Goal: Information Seeking & Learning: Learn about a topic

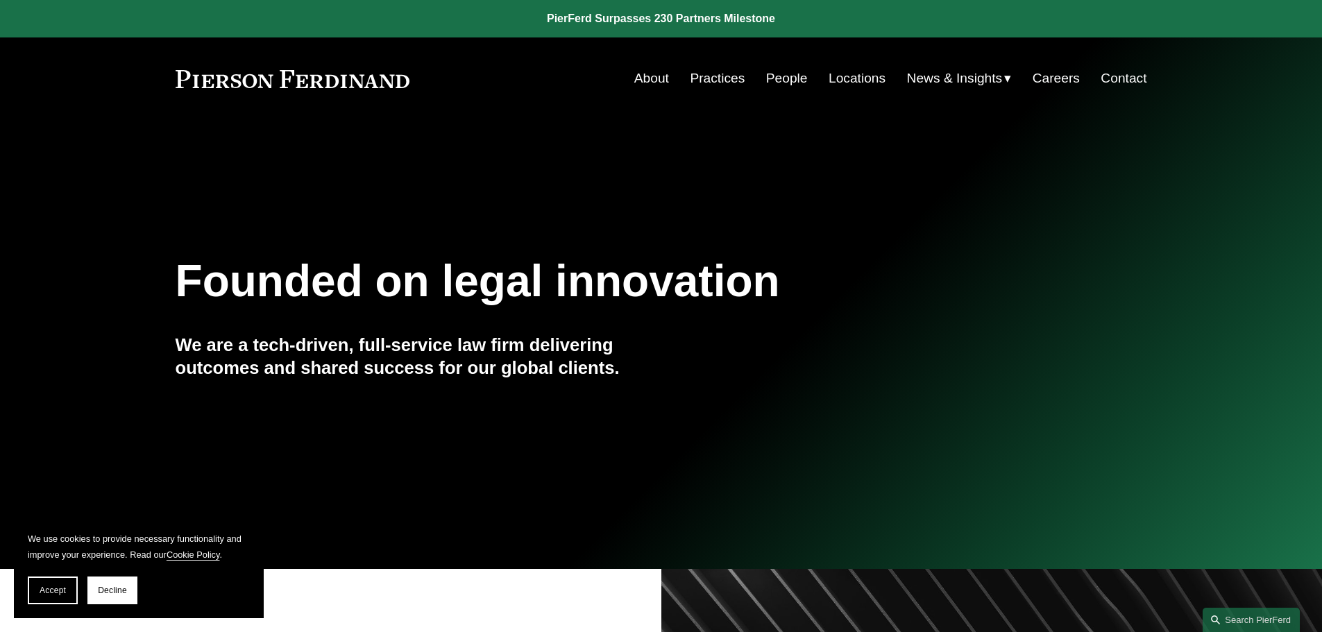
click at [777, 78] on link "People" at bounding box center [787, 78] width 42 height 26
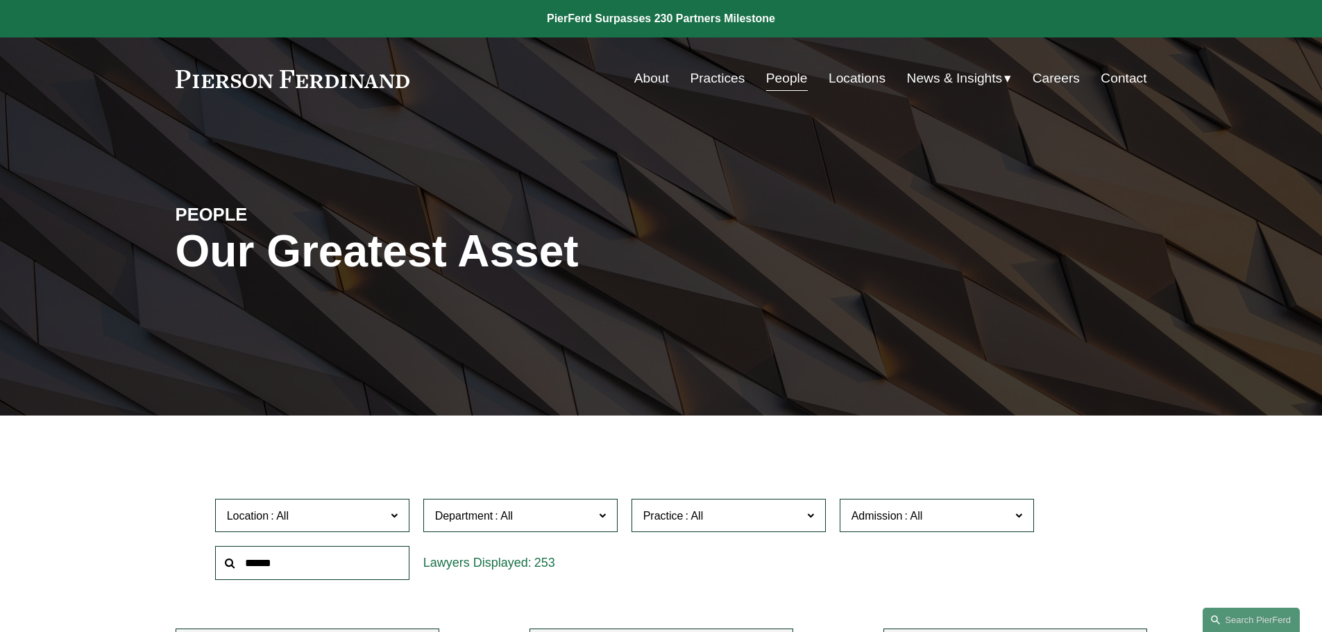
click at [860, 74] on link "Locations" at bounding box center [857, 78] width 57 height 26
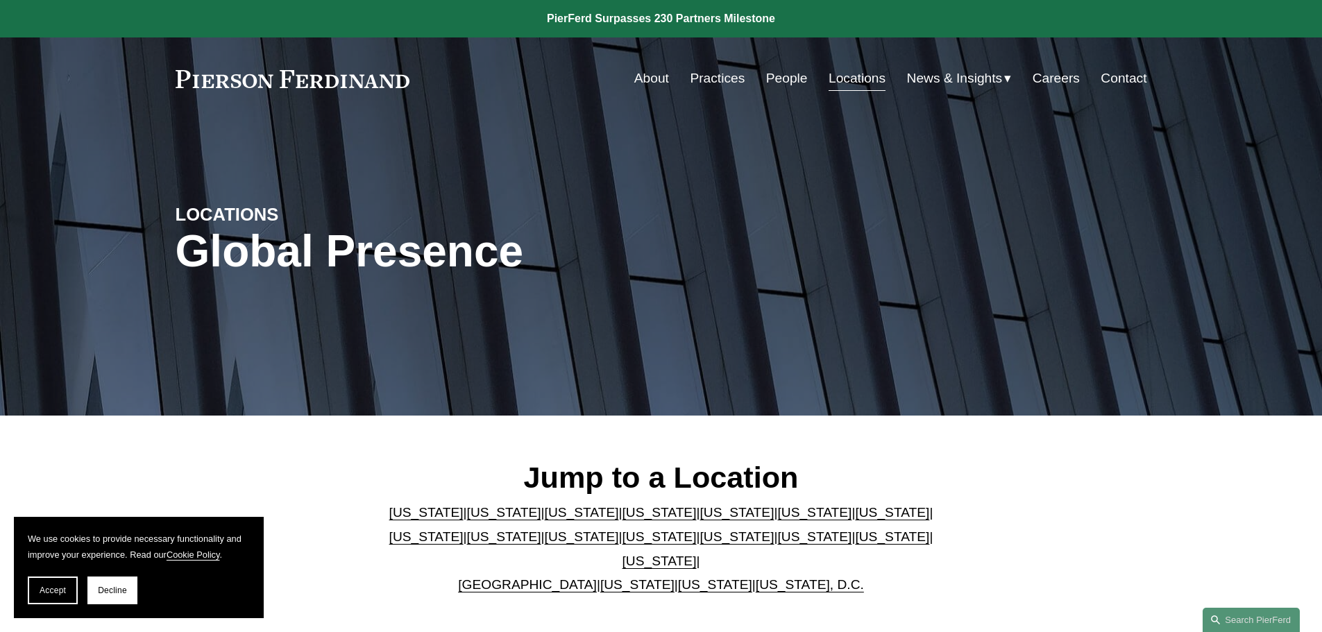
click at [788, 78] on link "People" at bounding box center [787, 78] width 42 height 26
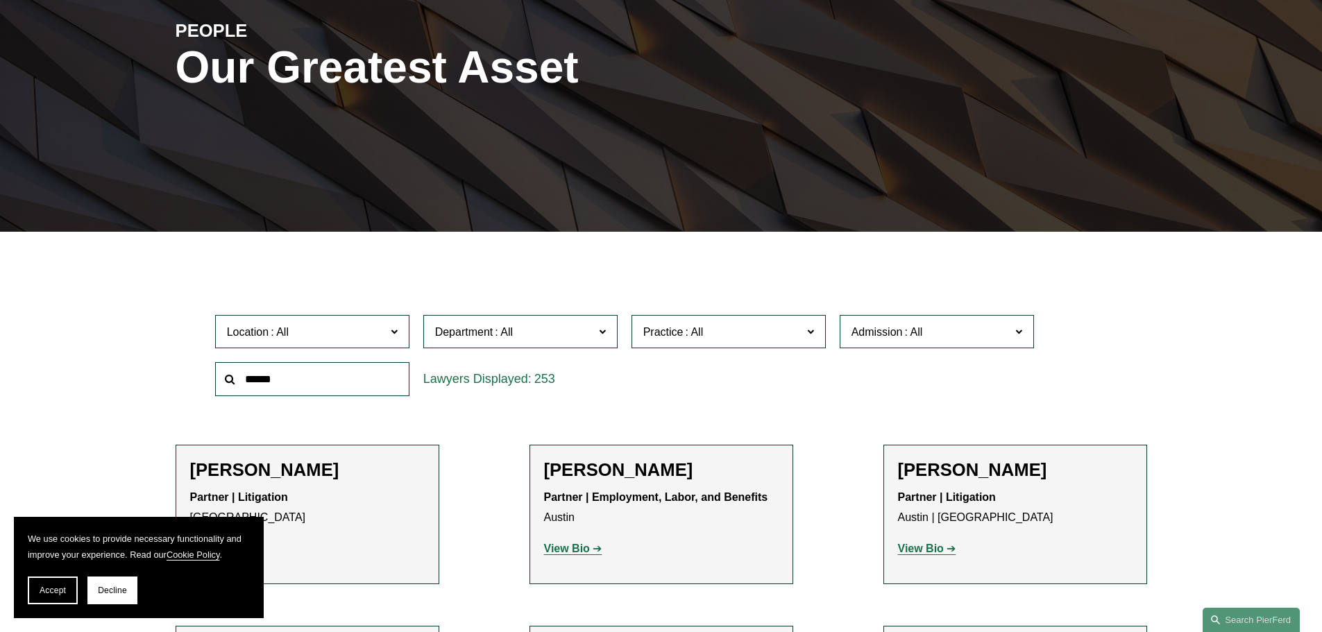
scroll to position [208, 0]
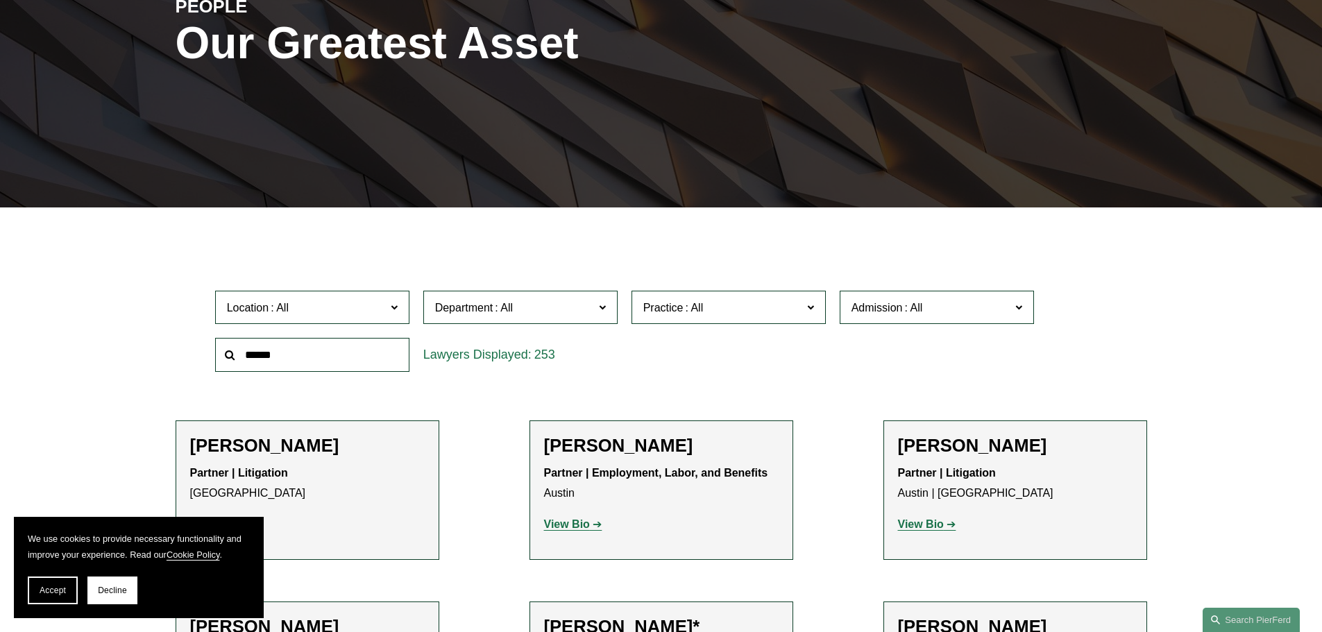
click at [338, 429] on li "[PERSON_NAME] Partner | Litigation Dallas View Bio Location: [GEOGRAPHIC_DATA];…" at bounding box center [308, 491] width 264 height 140
click at [329, 357] on input "text" at bounding box center [312, 355] width 194 height 34
type input "*****"
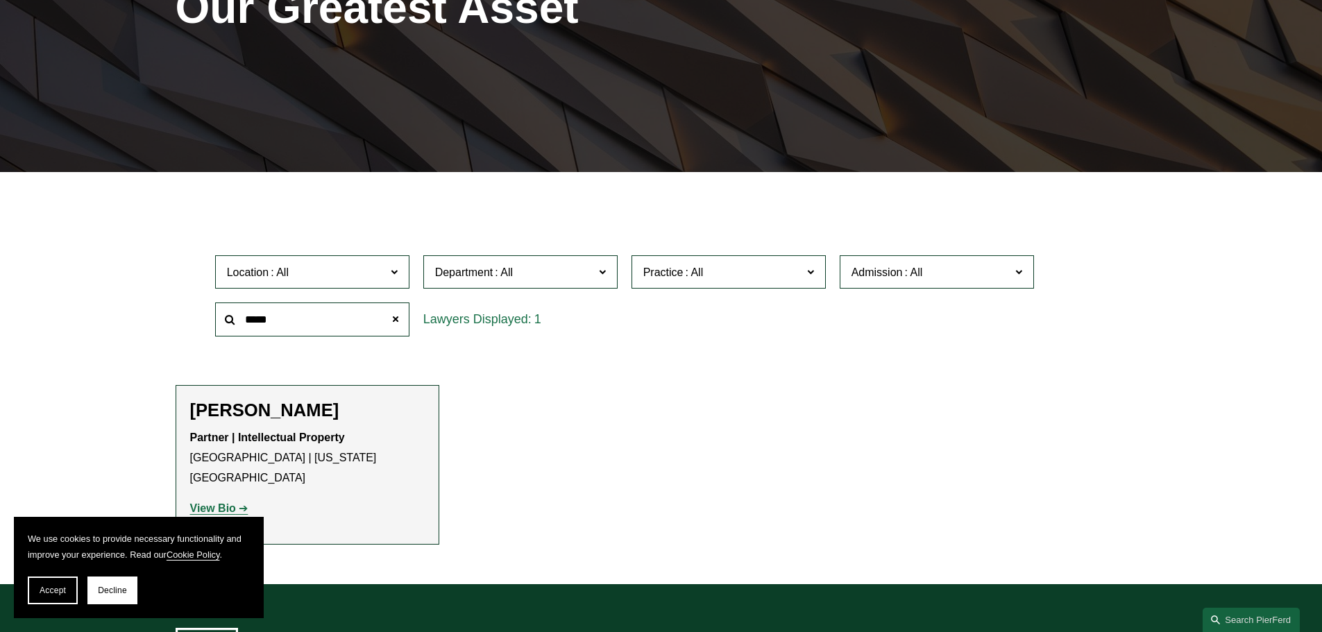
scroll to position [278, 0]
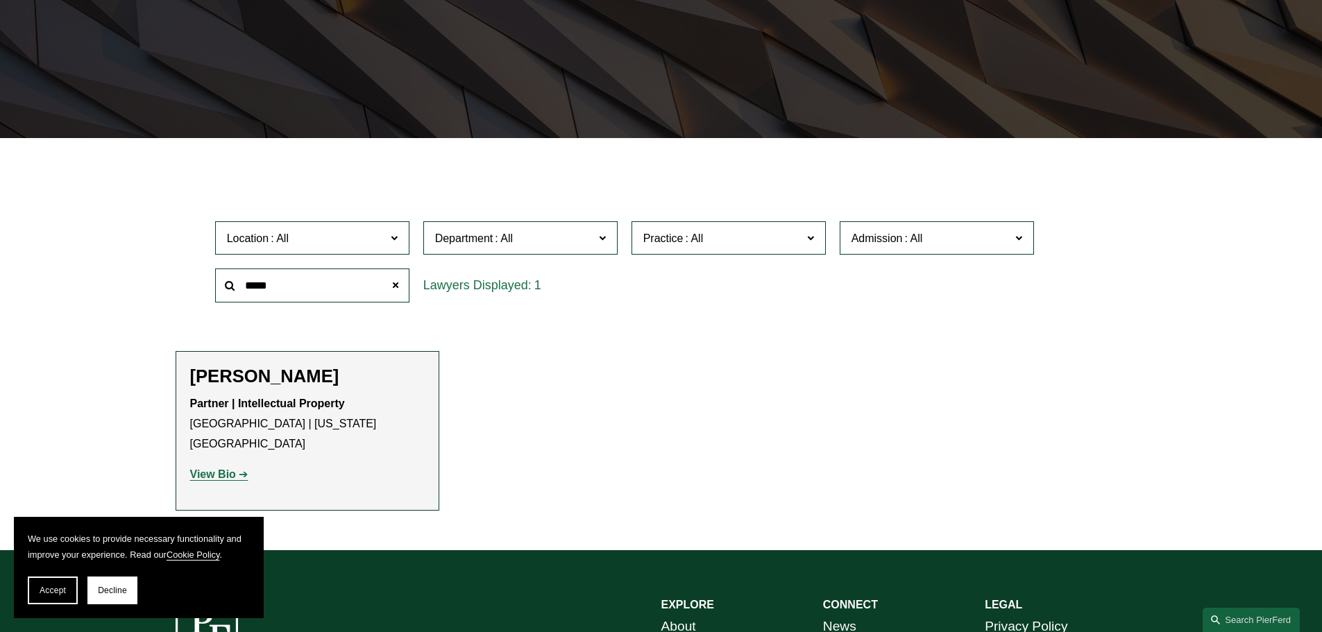
click at [221, 468] on strong "View Bio" at bounding box center [213, 474] width 46 height 12
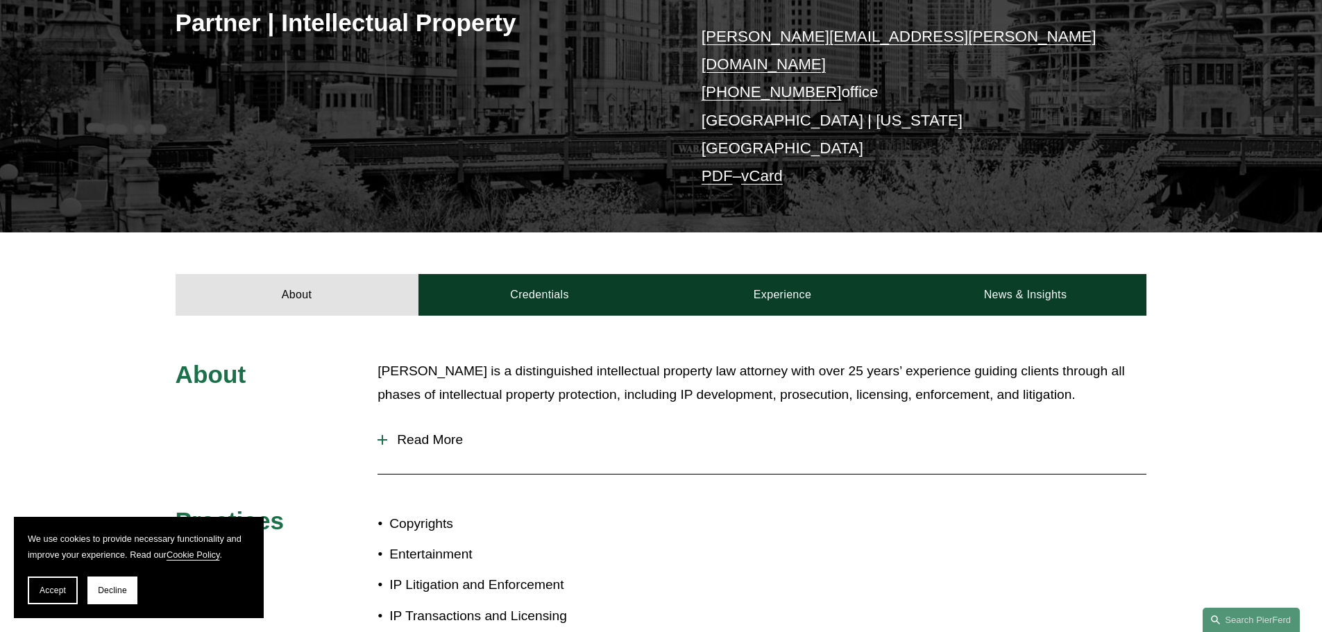
scroll to position [278, 0]
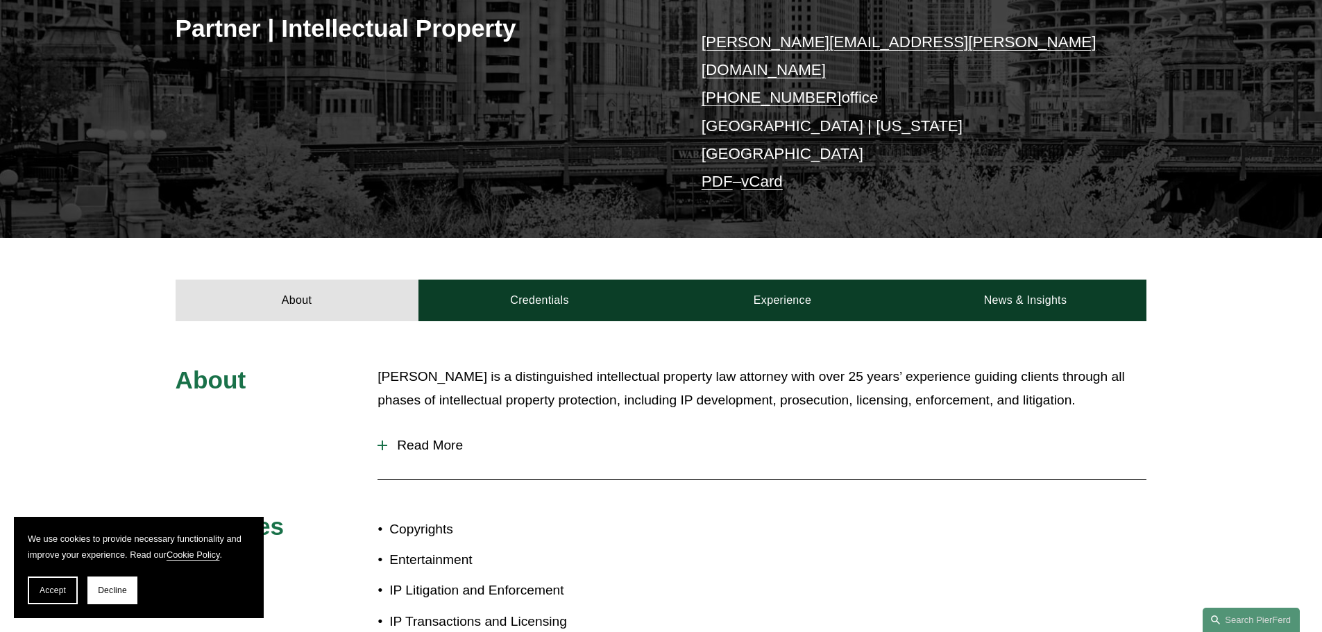
click at [378, 427] on button "Read More" at bounding box center [762, 445] width 769 height 36
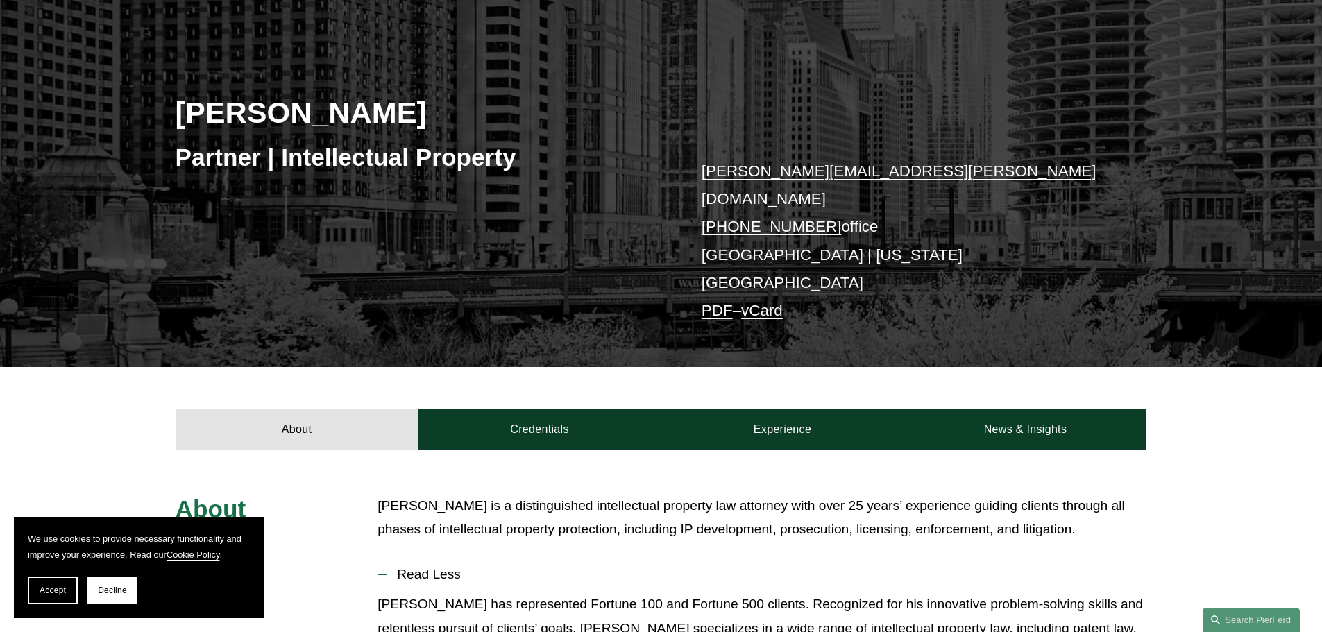
scroll to position [0, 0]
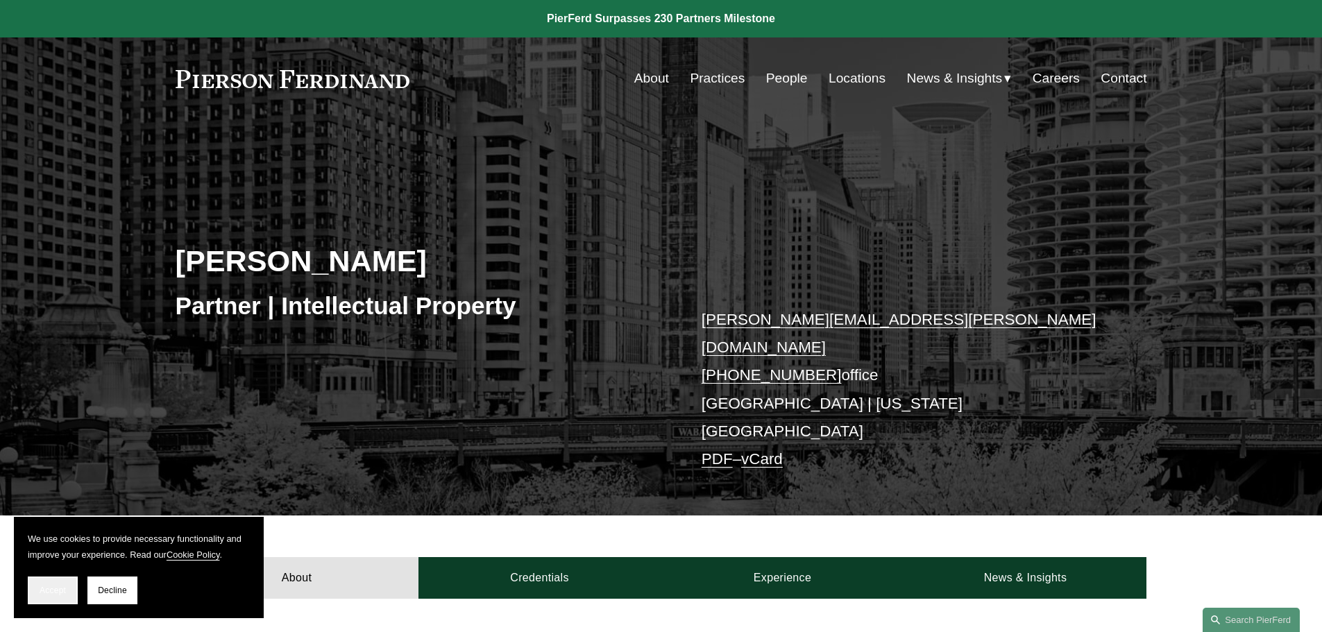
click at [53, 598] on button "Accept" at bounding box center [53, 591] width 50 height 28
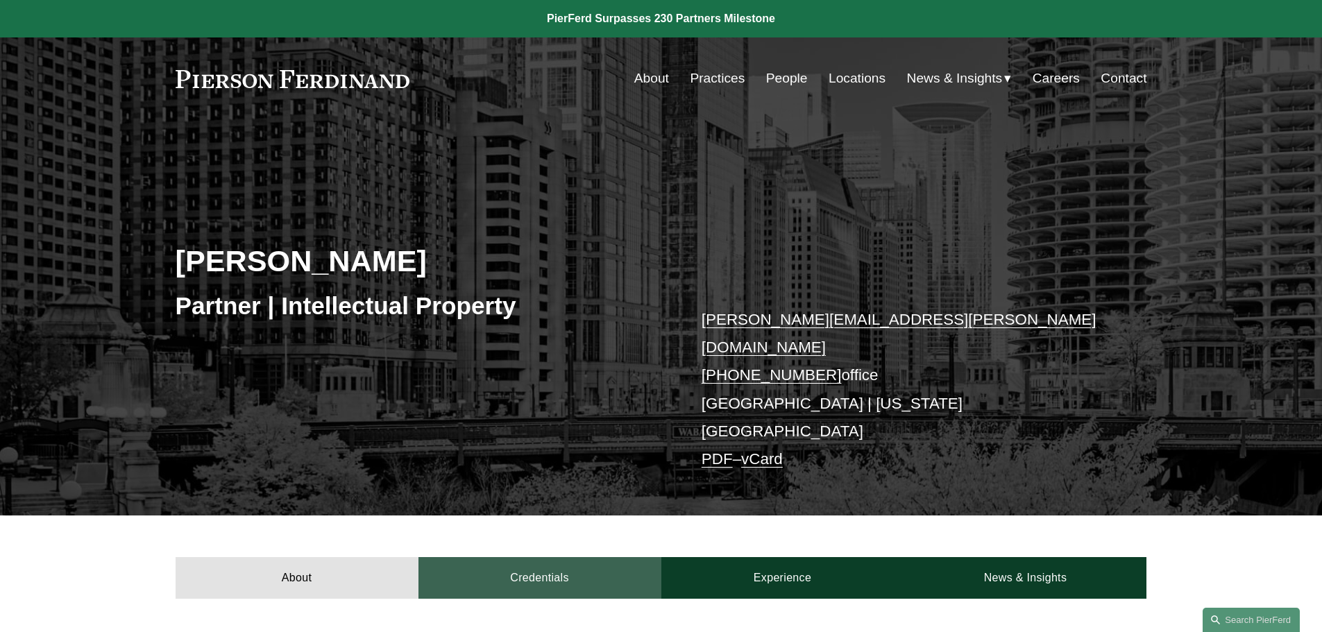
click at [498, 557] on link "Credentials" at bounding box center [539, 578] width 243 height 42
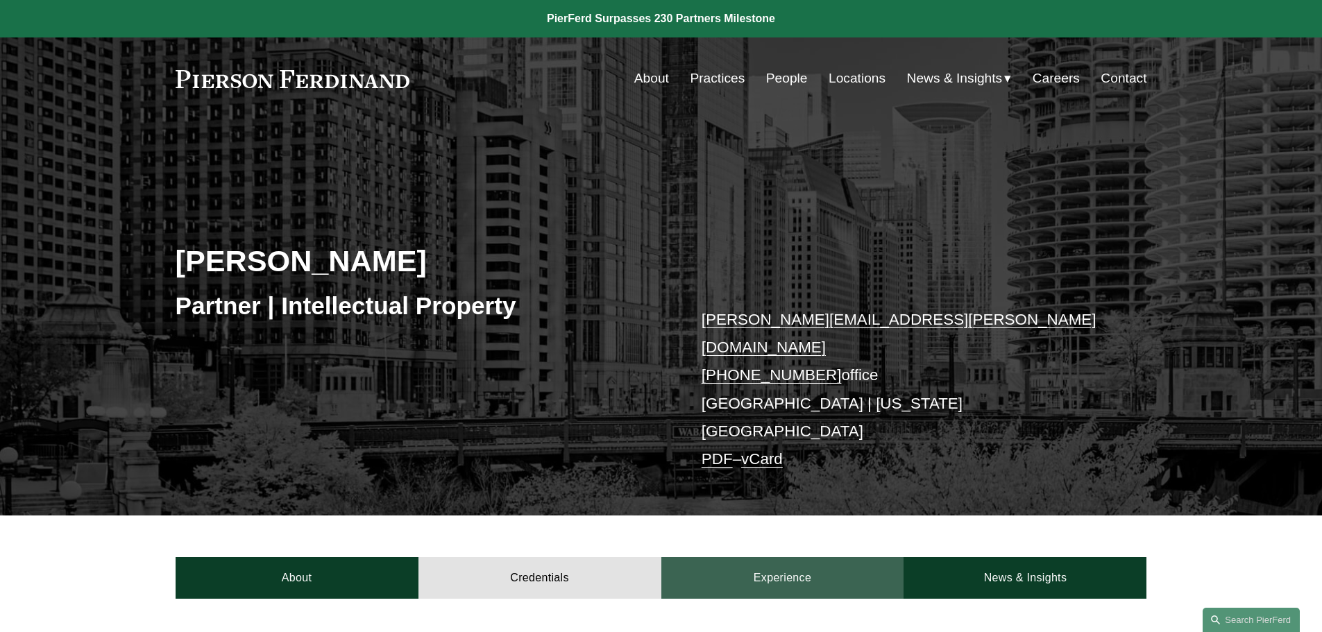
click at [793, 557] on link "Experience" at bounding box center [782, 578] width 243 height 42
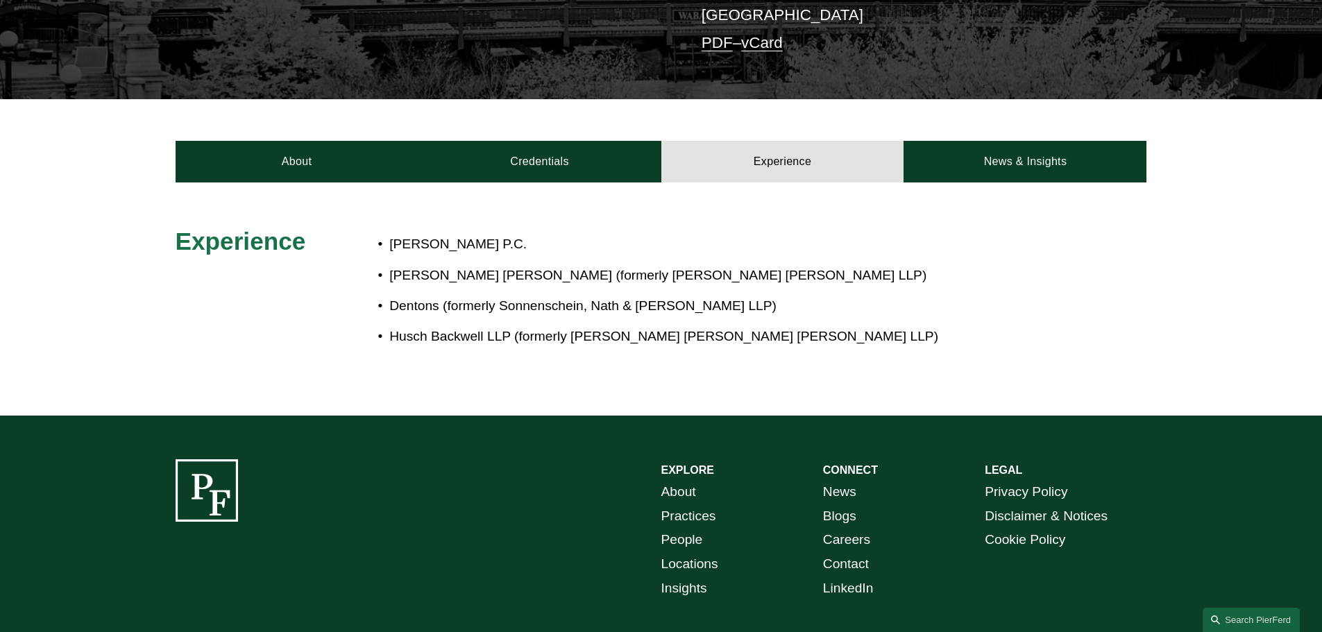
scroll to position [476, 0]
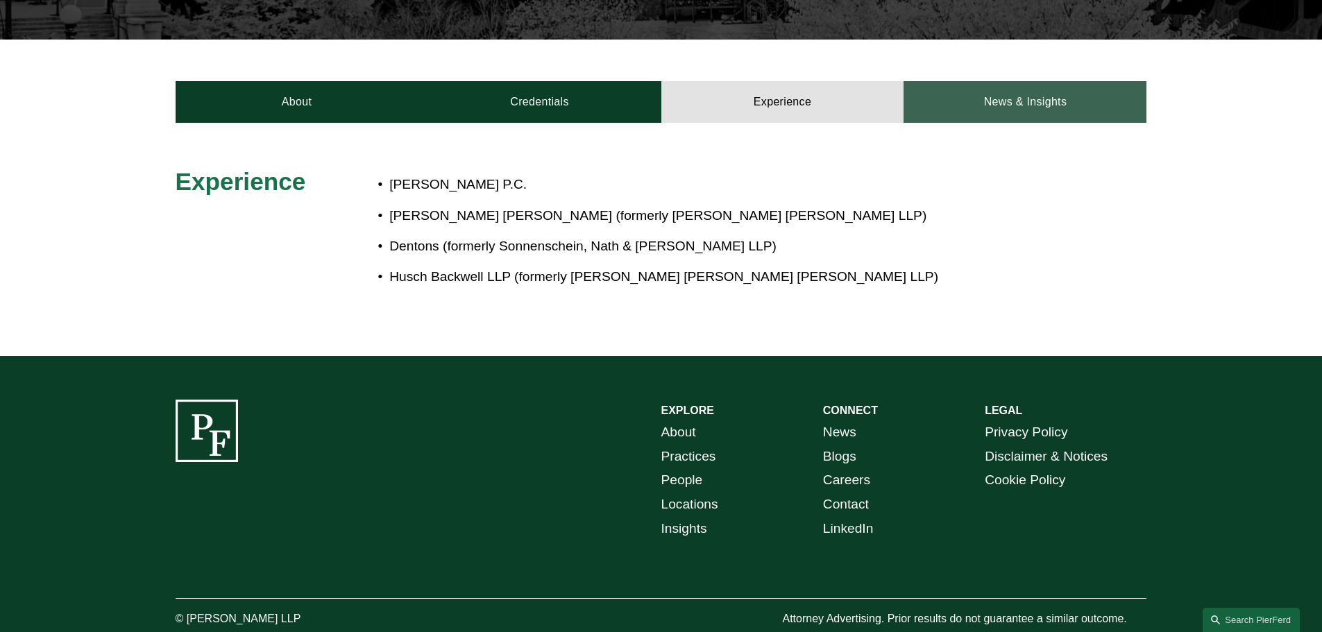
click at [1022, 81] on link "News & Insights" at bounding box center [1025, 102] width 243 height 42
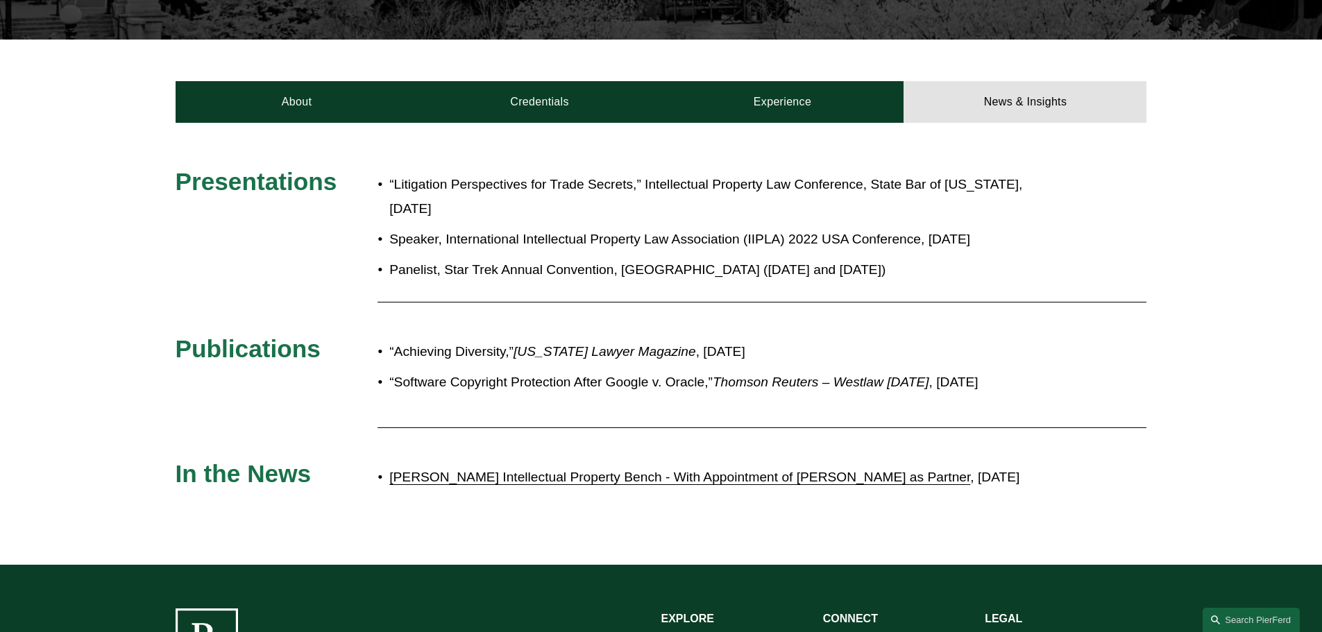
click at [776, 470] on link "Pierson Ferdinand Strengthens Intellectual Property Bench - With Appointment of…" at bounding box center [679, 477] width 581 height 15
